Goal: Transaction & Acquisition: Book appointment/travel/reservation

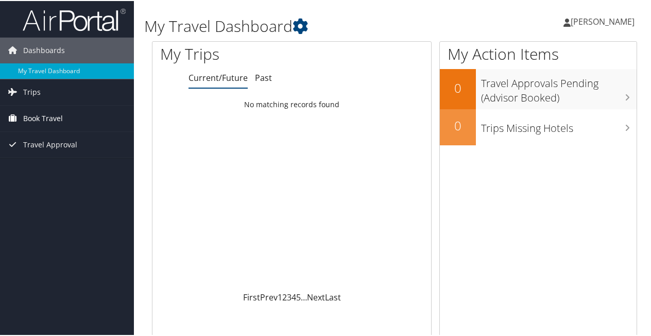
click at [52, 118] on span "Book Travel" at bounding box center [43, 117] width 40 height 26
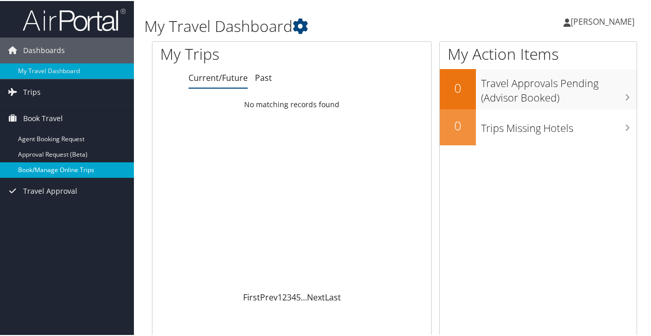
click at [44, 167] on link "Book/Manage Online Trips" at bounding box center [67, 168] width 134 height 15
click at [33, 166] on link "Book/Manage Online Trips" at bounding box center [67, 168] width 134 height 15
click at [57, 166] on link "Book/Manage Online Trips" at bounding box center [67, 168] width 134 height 15
click at [56, 166] on link "Book/Manage Online Trips" at bounding box center [67, 168] width 134 height 15
click at [77, 165] on link "Book/Manage Online Trips" at bounding box center [67, 168] width 134 height 15
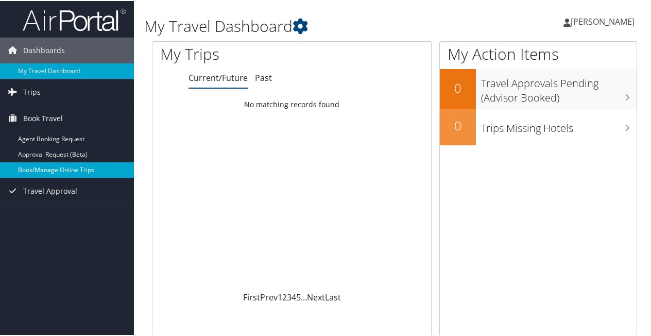
click at [34, 166] on link "Book/Manage Online Trips" at bounding box center [67, 168] width 134 height 15
click at [50, 166] on link "Book/Manage Online Trips" at bounding box center [67, 168] width 134 height 15
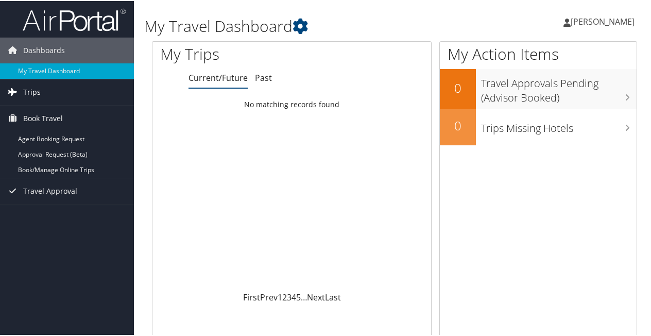
click at [45, 92] on link "Trips" at bounding box center [67, 91] width 134 height 26
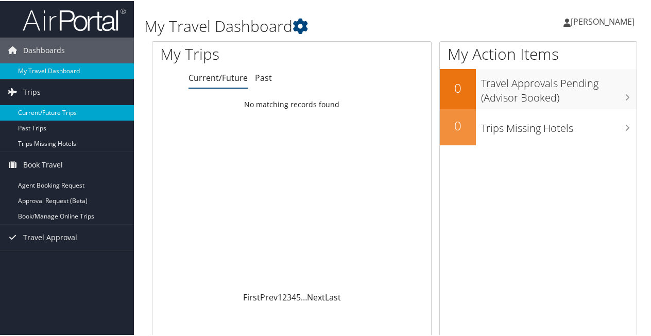
click at [41, 113] on link "Current/Future Trips" at bounding box center [67, 111] width 134 height 15
